Goal: Check status: Check status

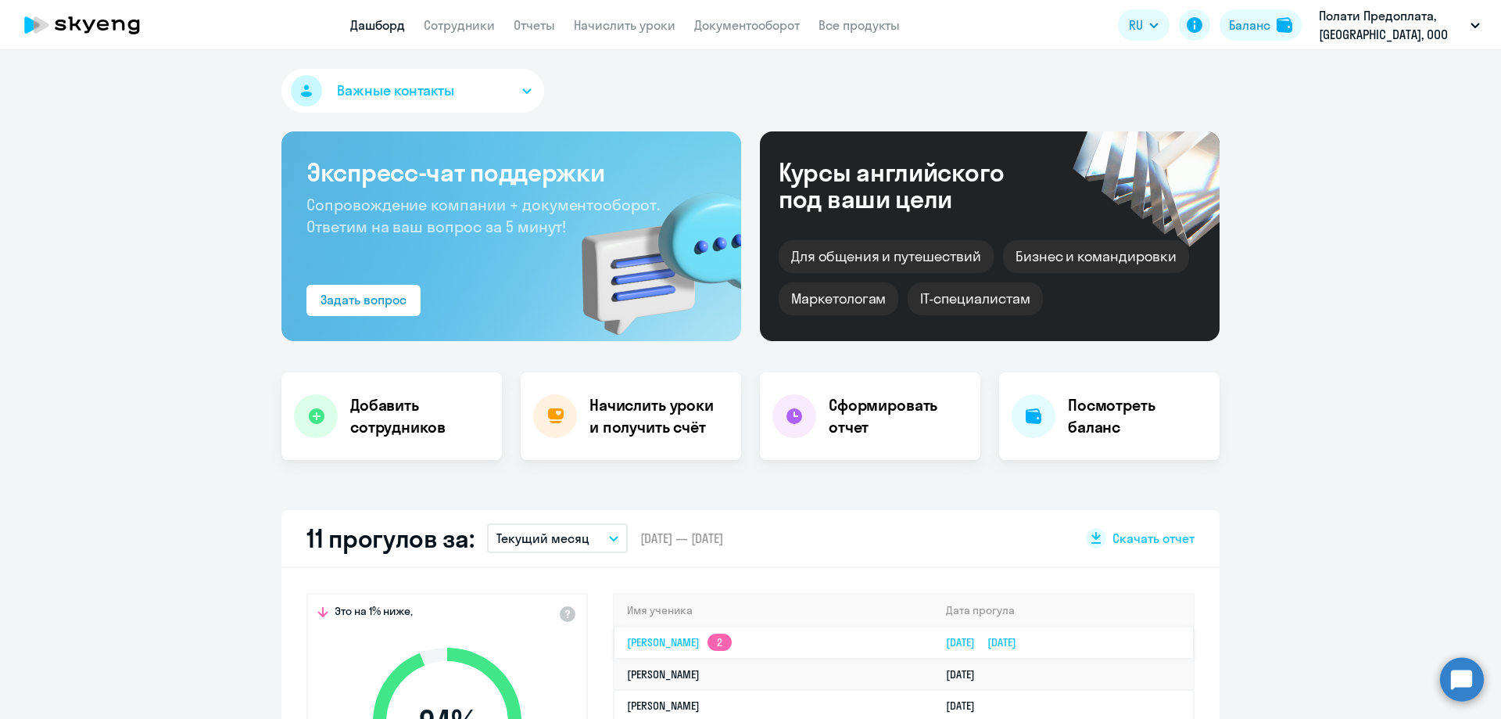
click at [732, 635] on link "Надежда Эдуардовна [STREET_ADDRESS]" at bounding box center [679, 642] width 105 height 14
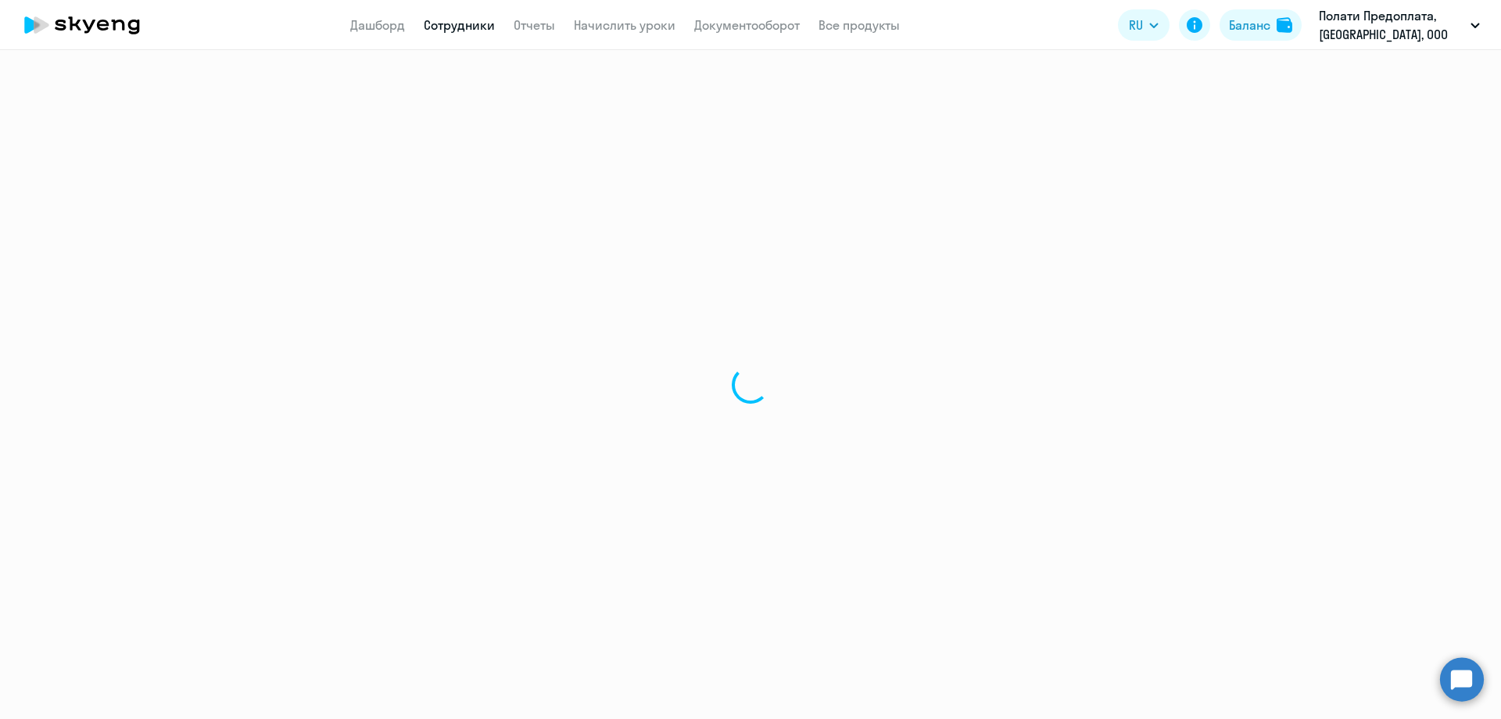
select select "english"
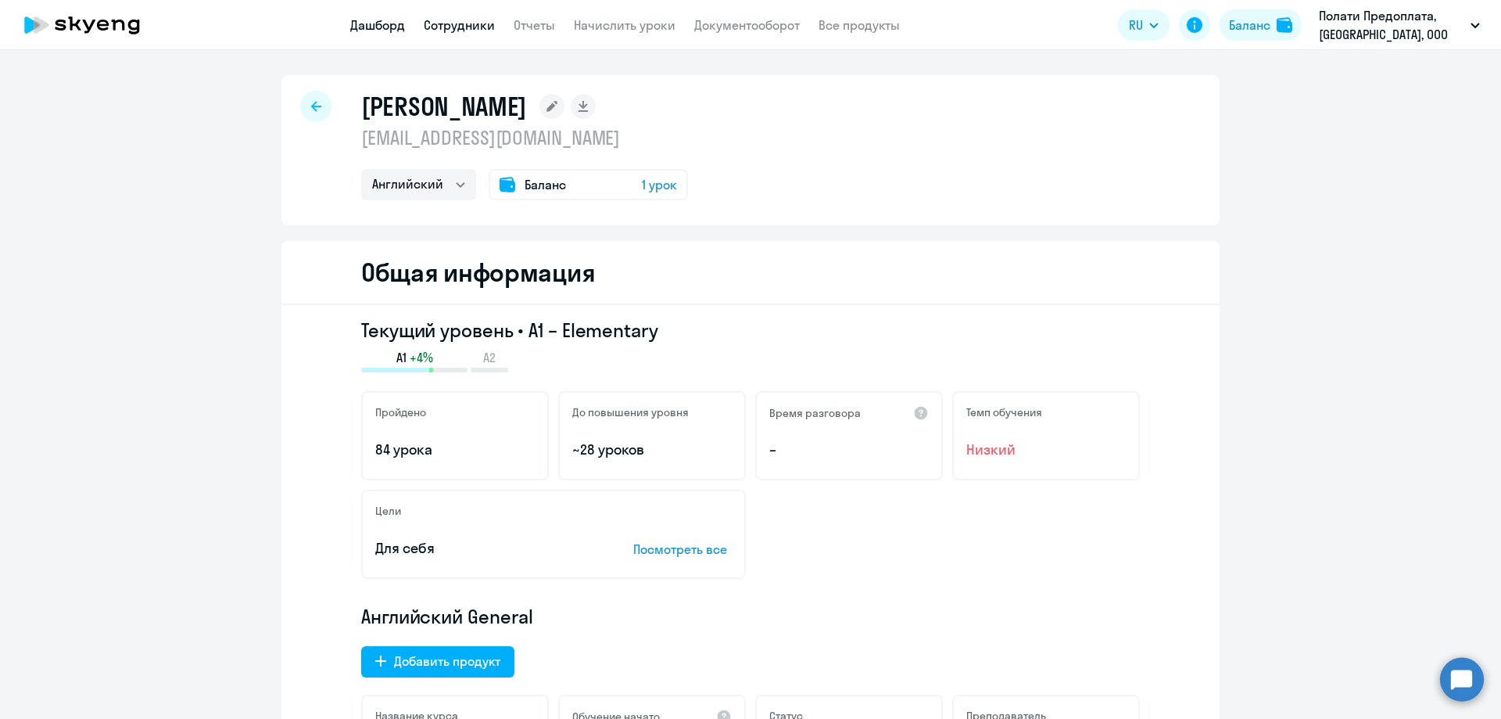
click at [378, 25] on link "Дашборд" at bounding box center [377, 25] width 55 height 16
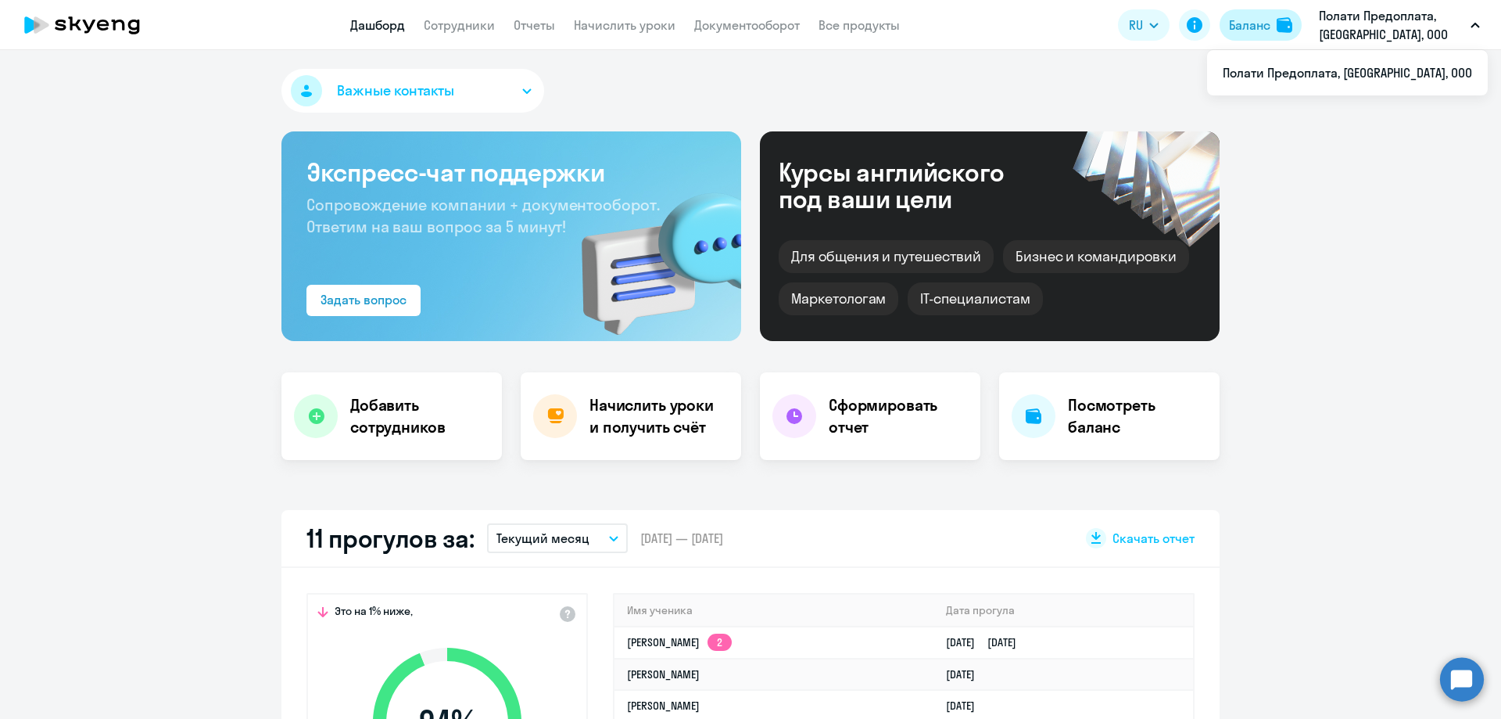
click at [1238, 24] on div "Баланс" at bounding box center [1249, 25] width 41 height 19
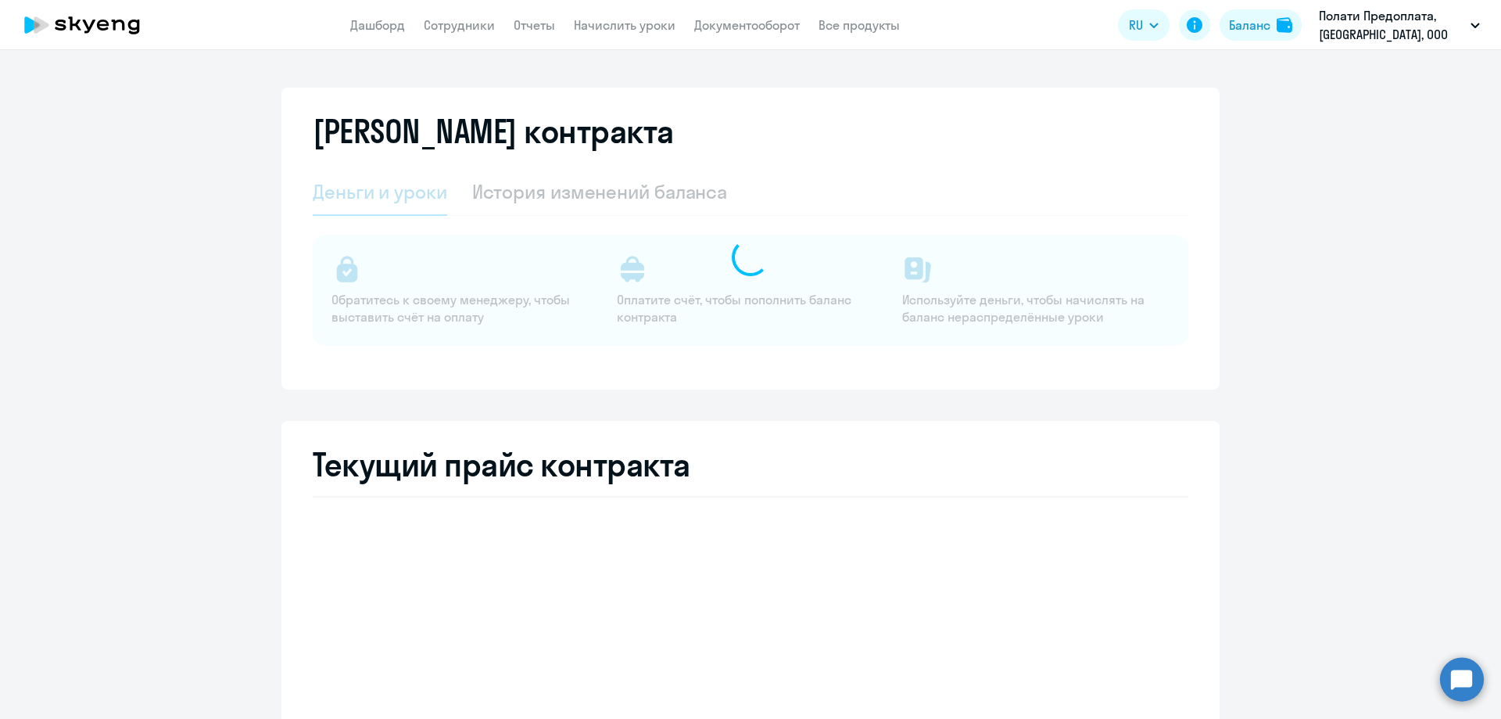
select select "english_adult_not_native_speaker"
